Goal: Information Seeking & Learning: Learn about a topic

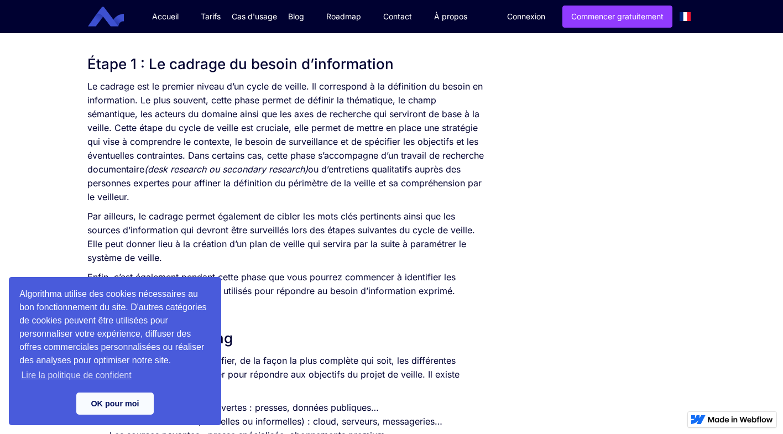
scroll to position [643, 0]
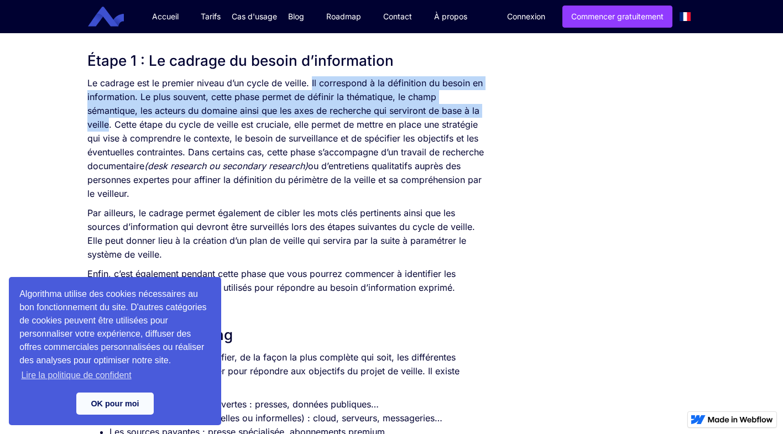
drag, startPoint x: 311, startPoint y: 82, endPoint x: 110, endPoint y: 121, distance: 204.4
click at [110, 121] on p "Le cadrage est le premier niveau d’un cycle de veille. Il correspond à la défin…" at bounding box center [288, 138] width 402 height 124
copy p "Il correspond à la définition du besoin en information. Le plus souvent, cette …"
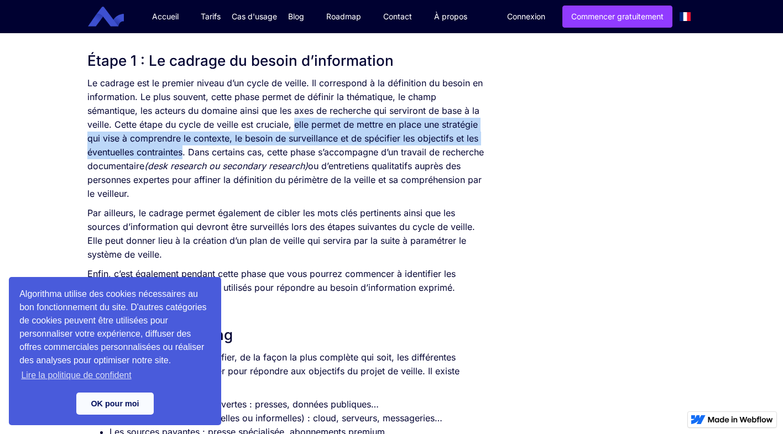
drag, startPoint x: 295, startPoint y: 123, endPoint x: 184, endPoint y: 154, distance: 115.4
click at [184, 154] on p "Le cadrage est le premier niveau d’un cycle de veille. Il correspond à la défin…" at bounding box center [288, 138] width 402 height 124
copy p "elle permet de mettre en place une stratégie qui vise à comprendre le contexte,…"
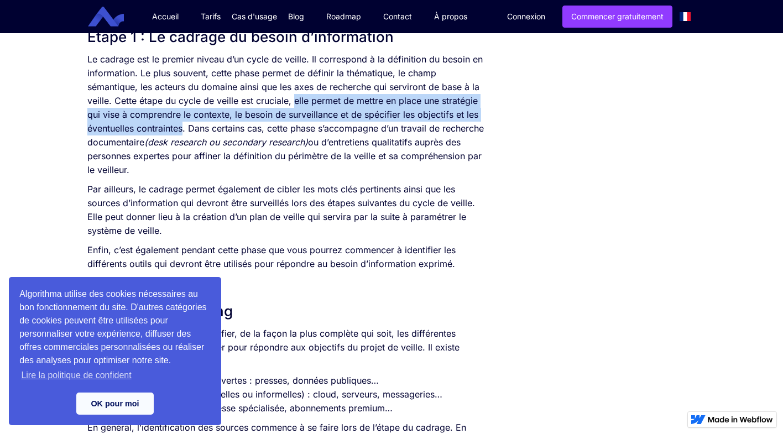
scroll to position [668, 0]
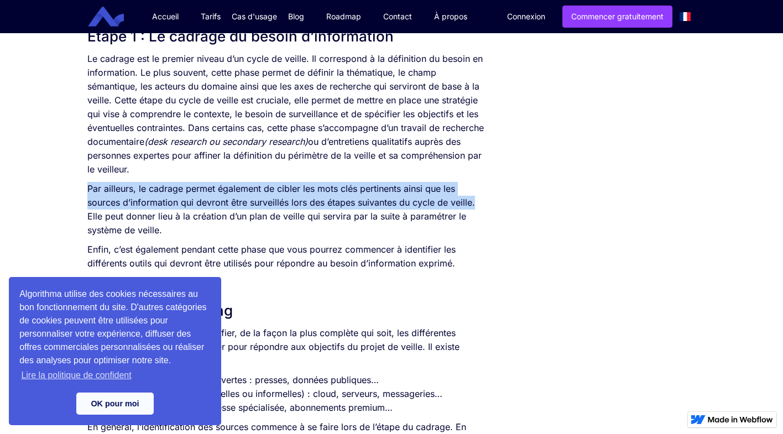
drag, startPoint x: 87, startPoint y: 188, endPoint x: 489, endPoint y: 205, distance: 401.5
click at [489, 205] on p "Par ailleurs, le cadrage permet également de cibler les mots clés pertinents ai…" at bounding box center [288, 209] width 402 height 55
copy p "Par ailleurs, le cadrage permet également de cibler les mots clés pertinents ai…"
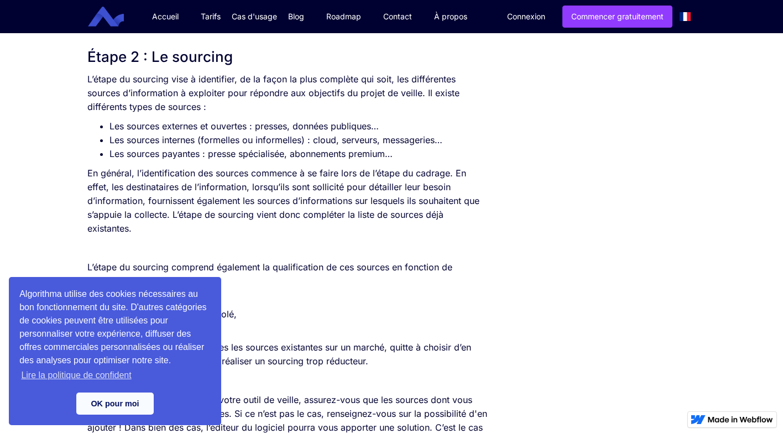
scroll to position [925, 0]
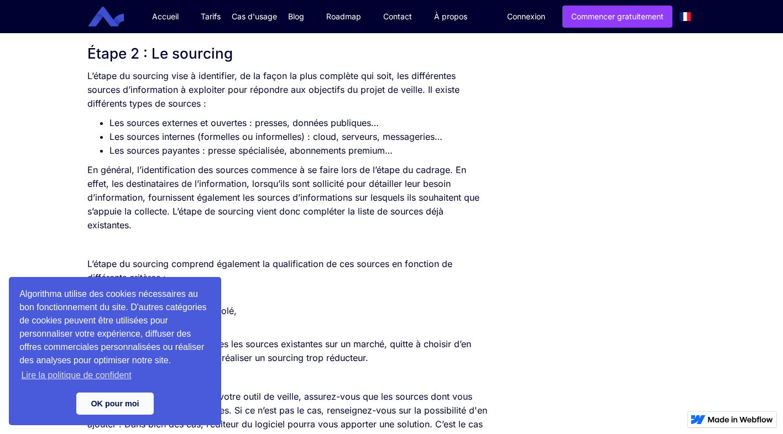
drag, startPoint x: 88, startPoint y: 76, endPoint x: 445, endPoint y: 157, distance: 366.0
copy div "L’étape du sourcing vise à identifier, de la façon la plus complète qui soit, l…"
